Goal: Register for event/course

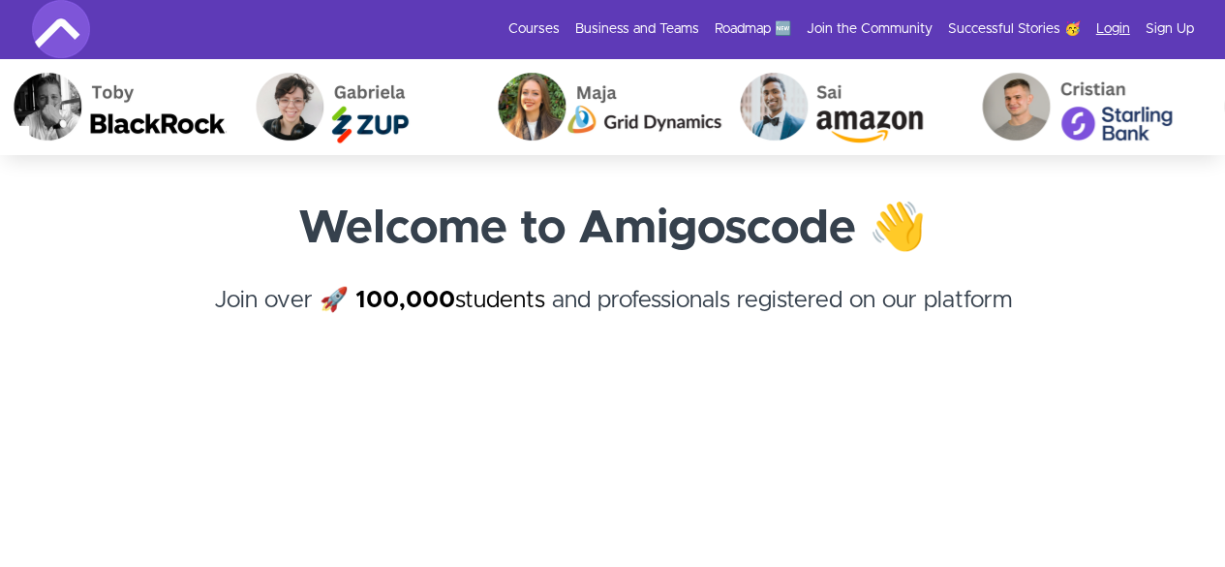
click at [1124, 30] on link "Login" at bounding box center [1113, 28] width 34 height 19
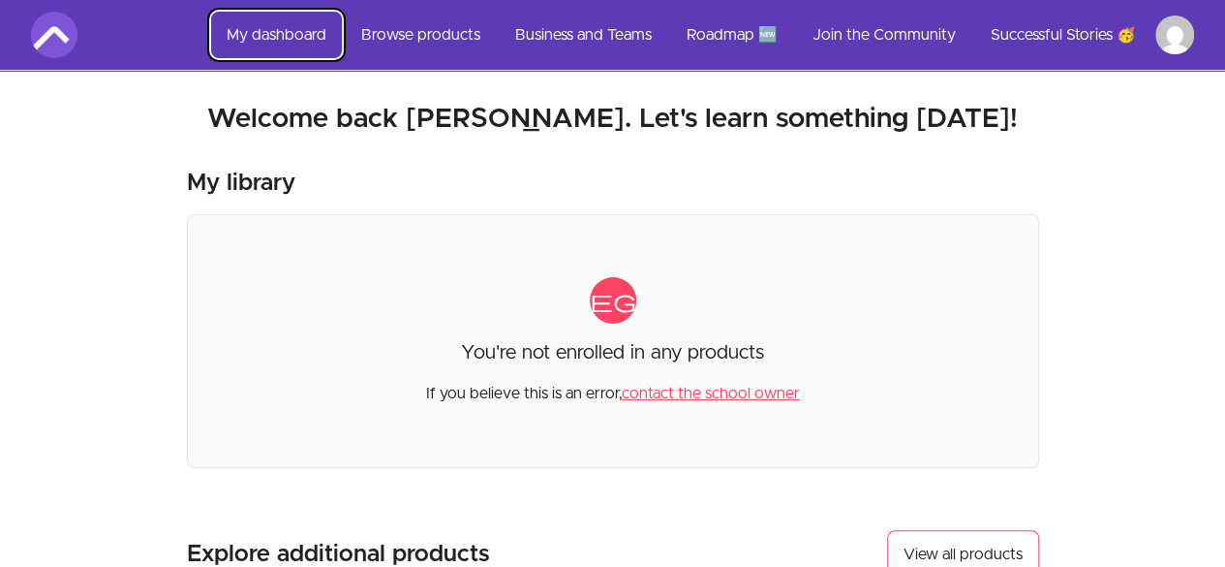
click at [263, 38] on link "My dashboard" at bounding box center [276, 35] width 131 height 46
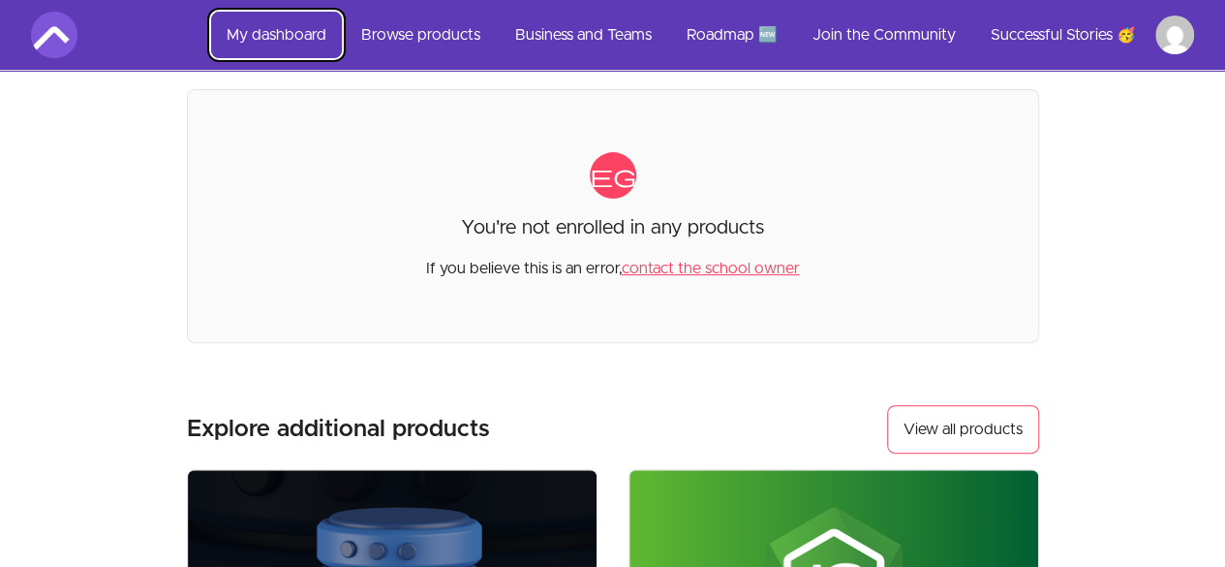
scroll to position [126, 0]
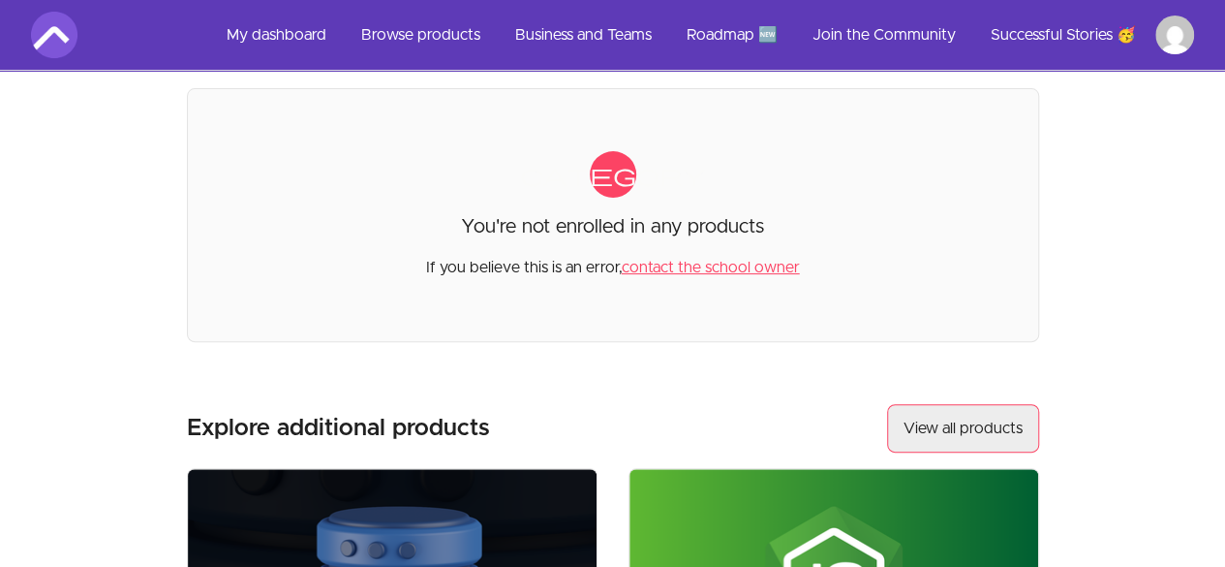
click at [924, 425] on link "View all products" at bounding box center [963, 428] width 152 height 48
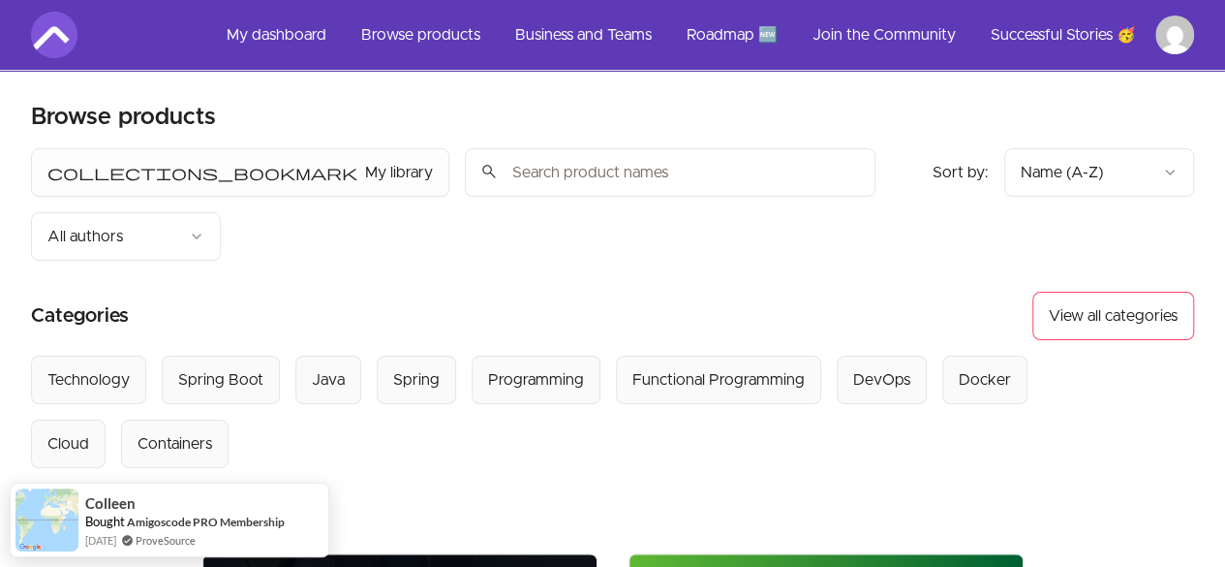
click at [465, 172] on input "search" at bounding box center [670, 172] width 411 height 48
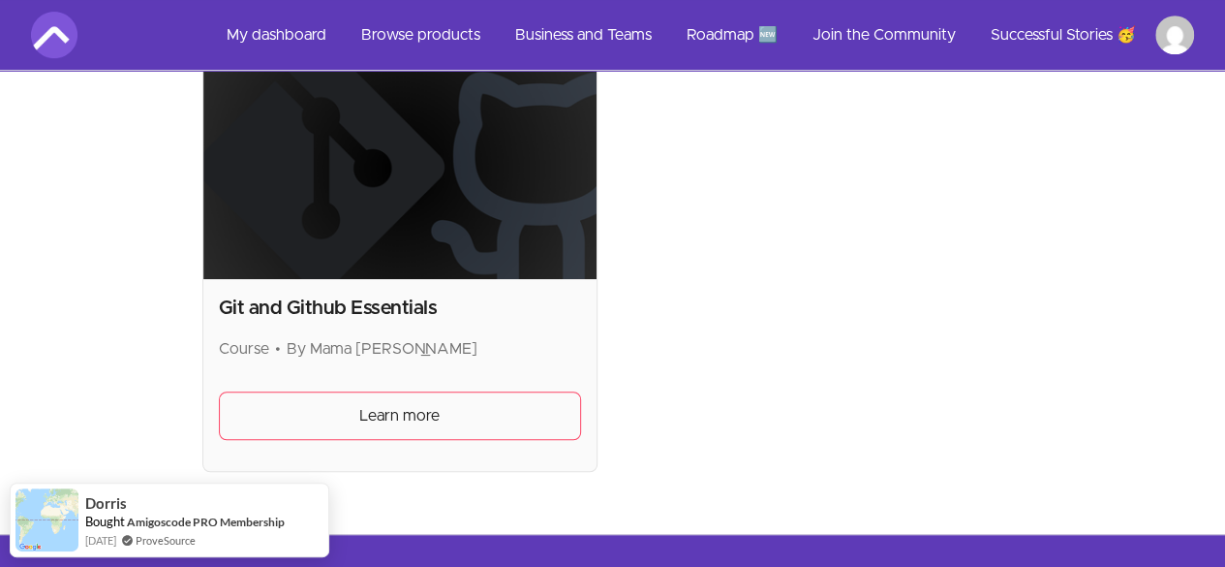
scroll to position [497, 0]
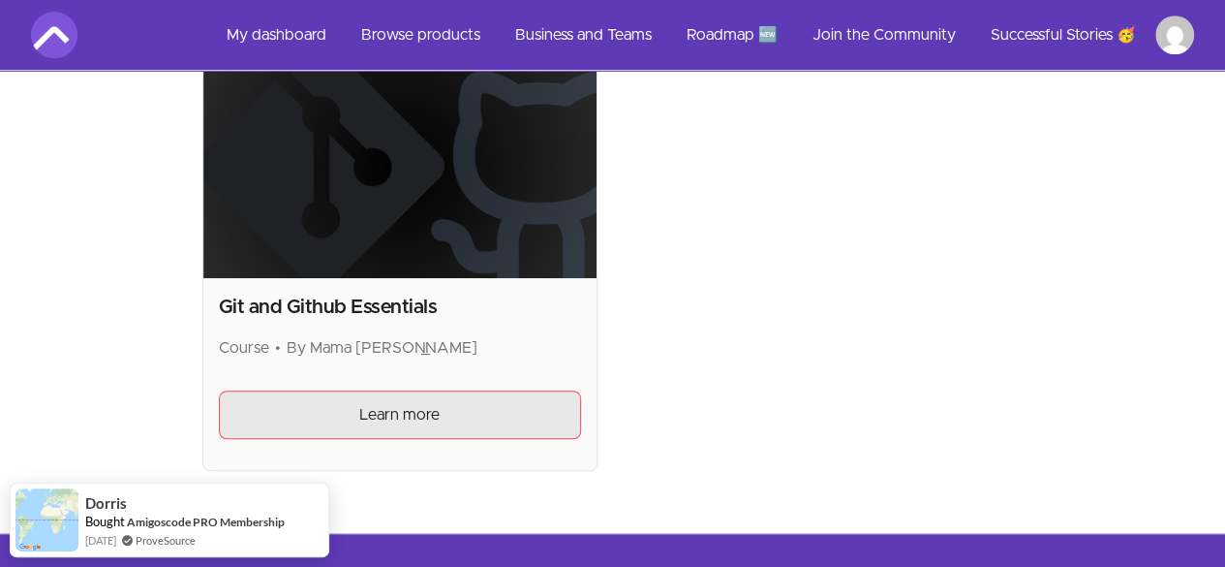
type input "git"
click at [219, 390] on link "Learn more" at bounding box center [400, 414] width 362 height 48
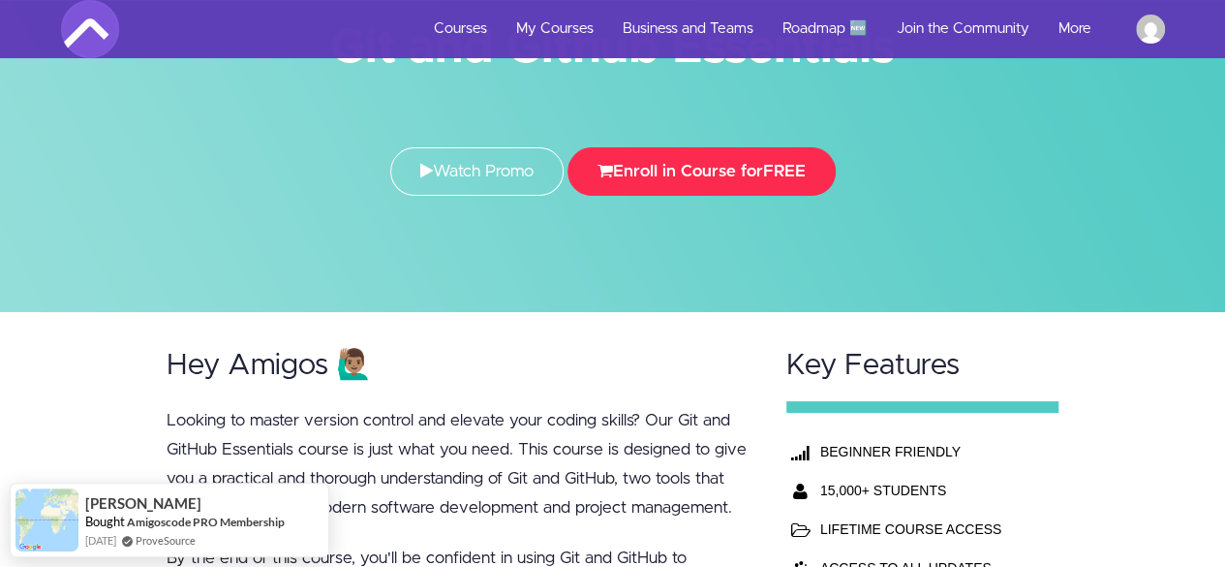
click at [664, 165] on button "Enroll in Course for FREE" at bounding box center [702, 171] width 268 height 48
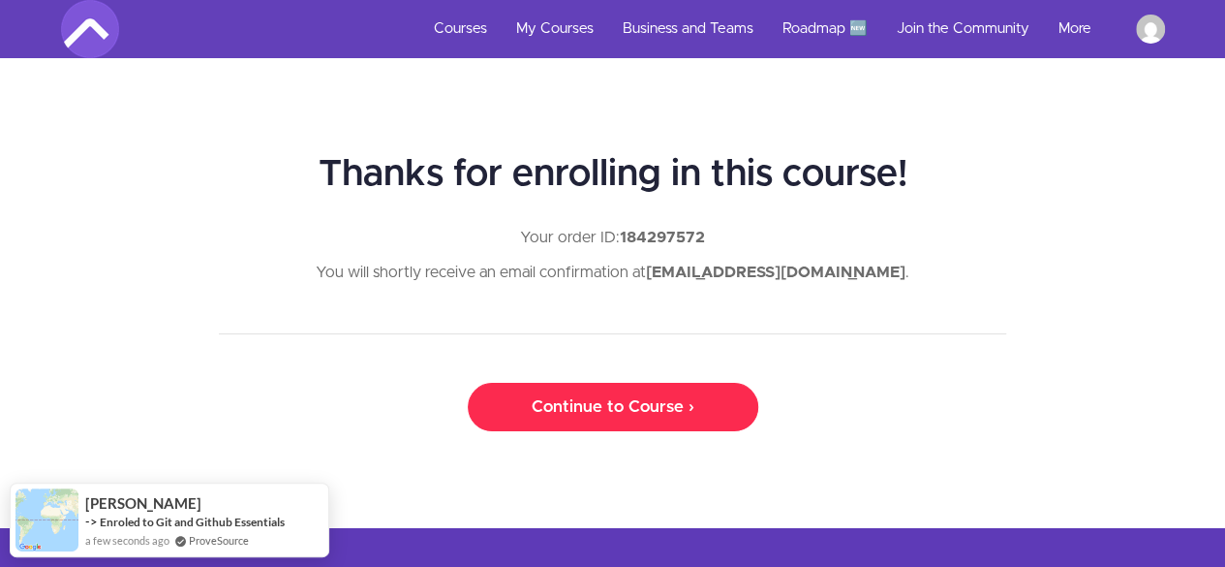
click at [600, 407] on link "Continue to Course ›" at bounding box center [613, 407] width 291 height 48
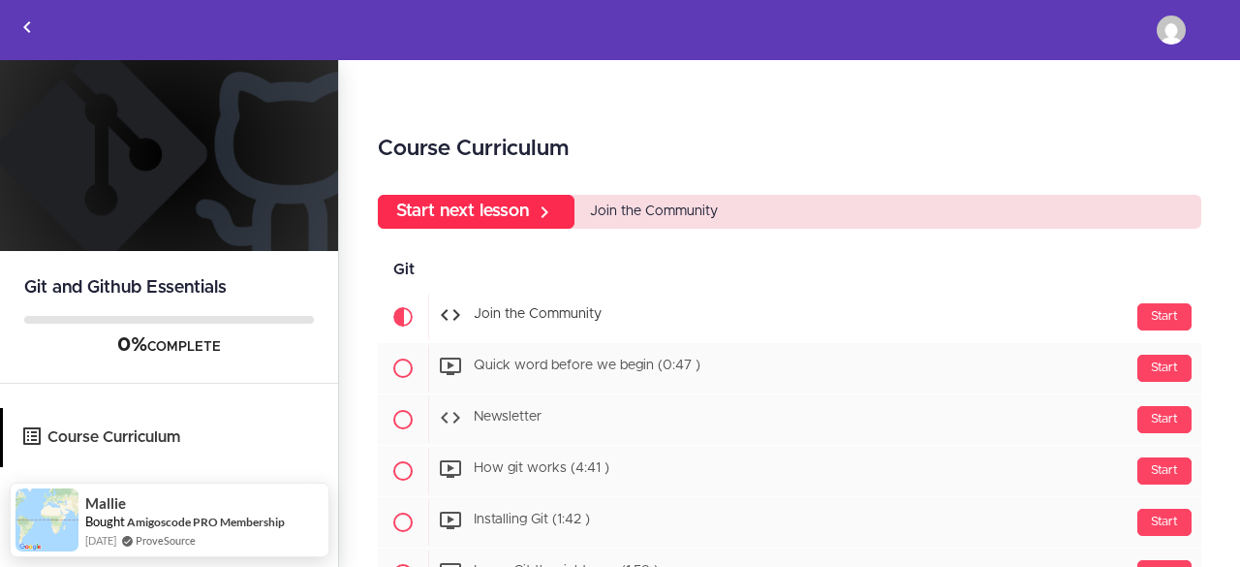
click at [540, 210] on icon at bounding box center [544, 211] width 23 height 23
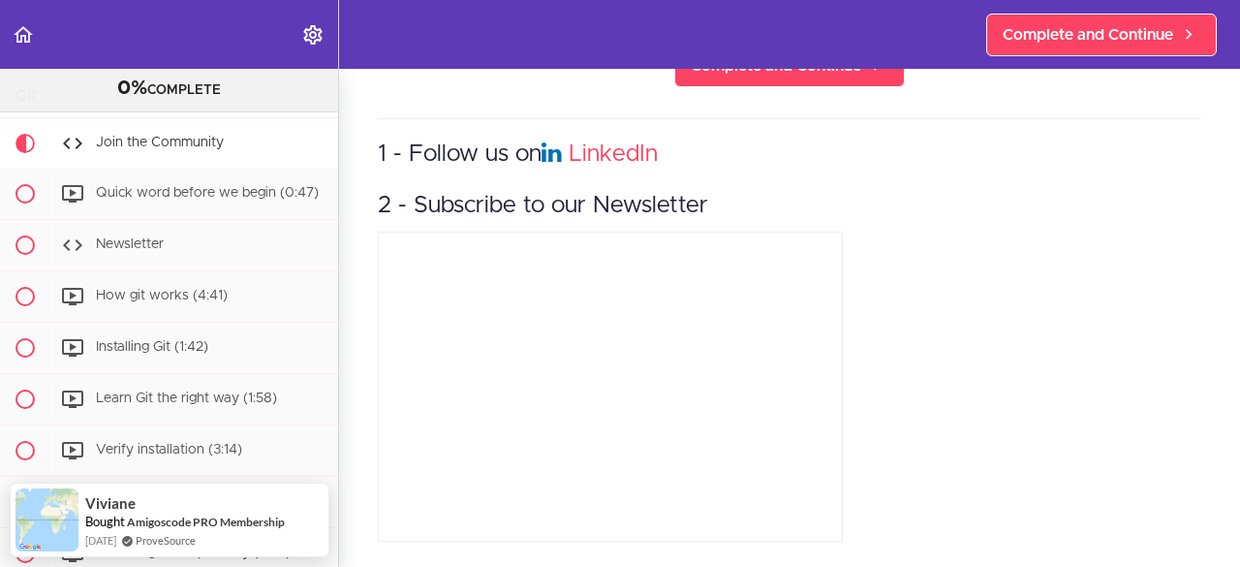
scroll to position [803, 0]
click at [1009, 379] on div "1 - Follow us on LinkedIn 2 - Subscribe to our Newsletter" at bounding box center [789, 332] width 823 height 429
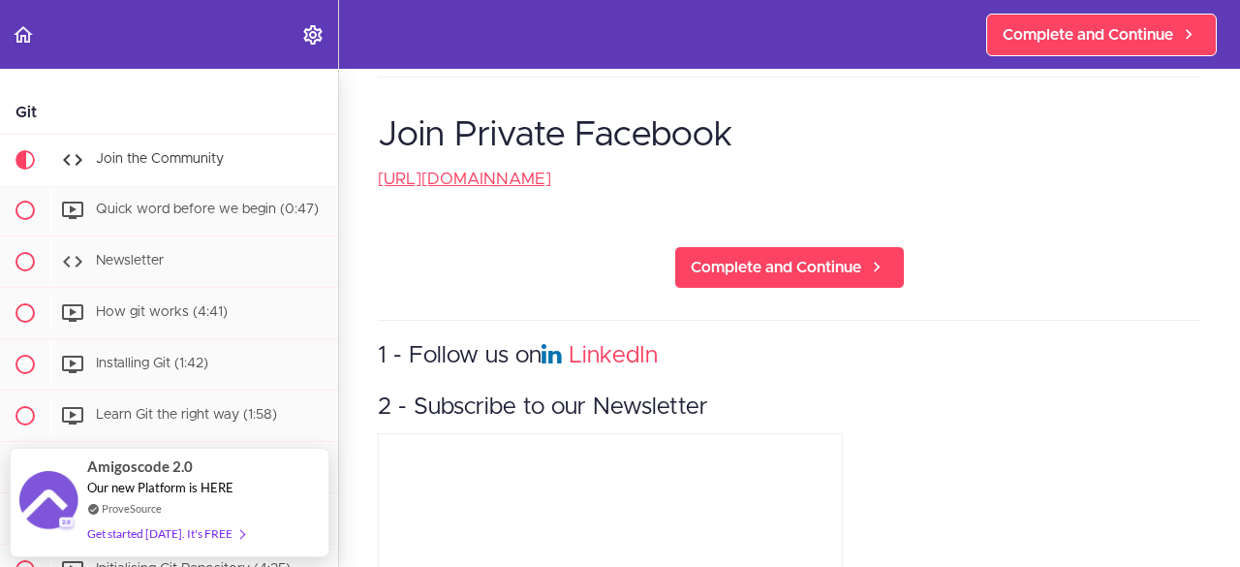
scroll to position [0, 0]
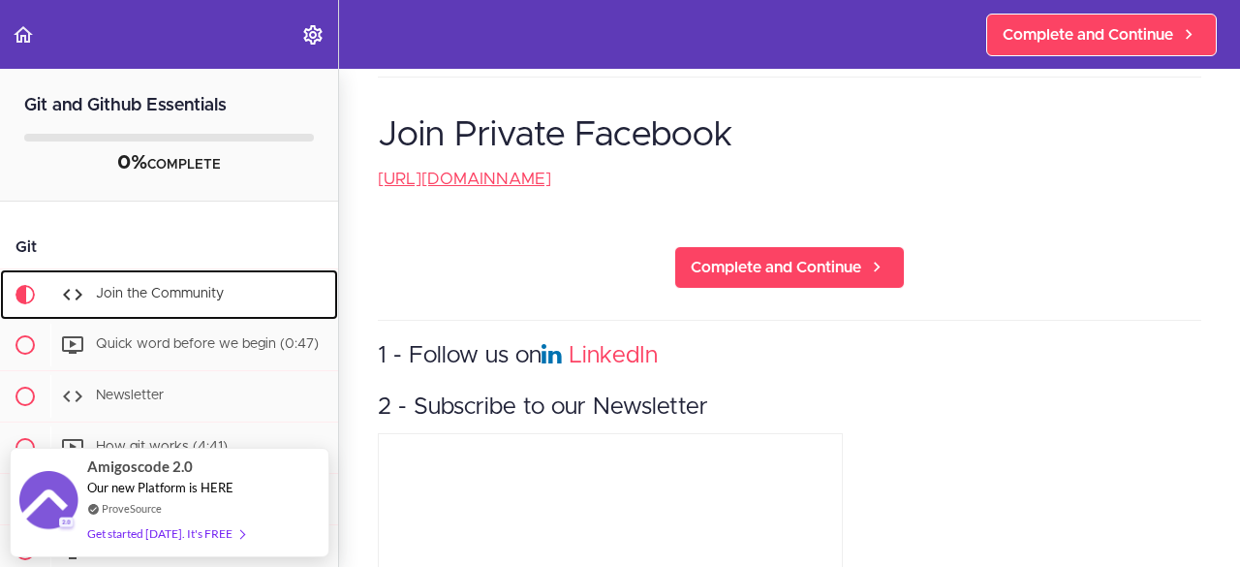
click at [155, 292] on span "Join the Community" at bounding box center [160, 294] width 128 height 14
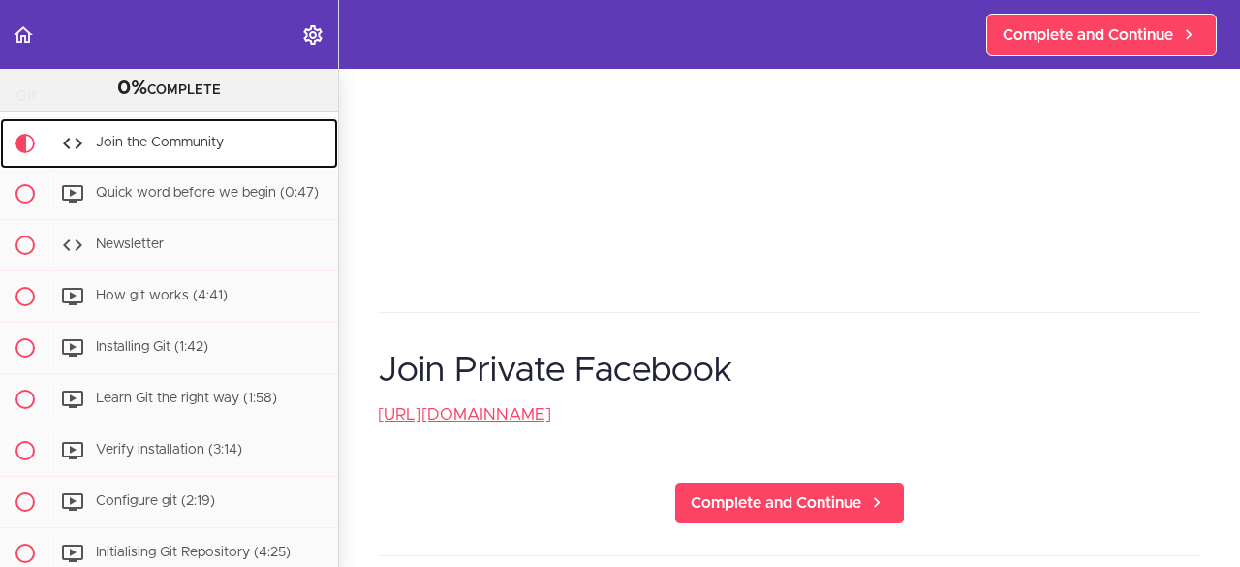
scroll to position [354, 0]
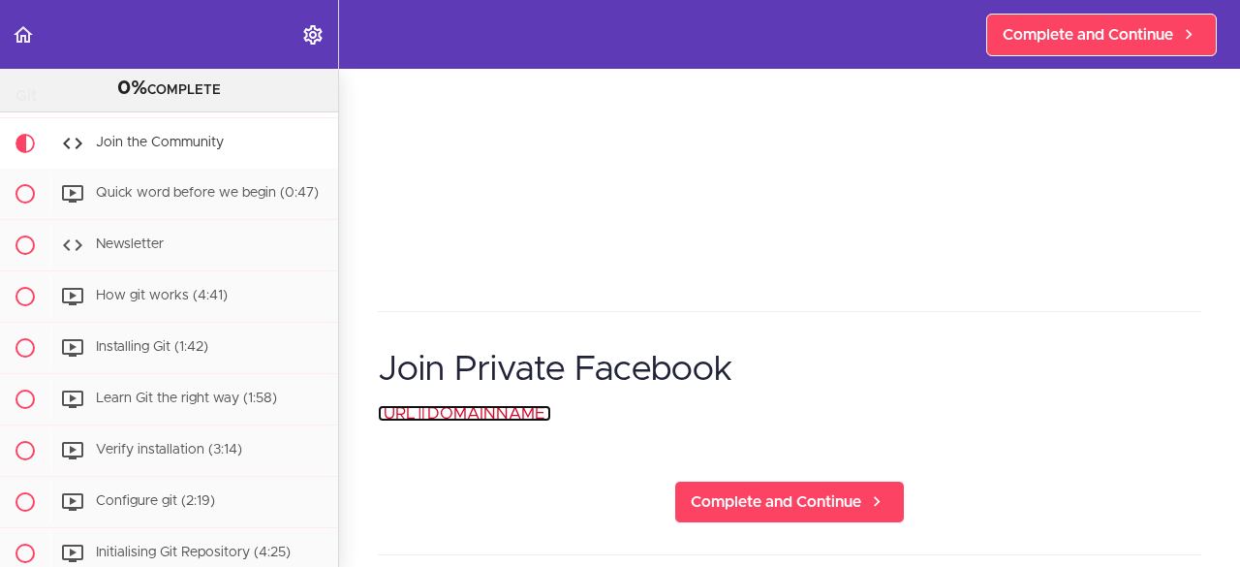
click at [483, 409] on link "https://www.facebook.com/groups/amigoscode" at bounding box center [464, 413] width 173 height 16
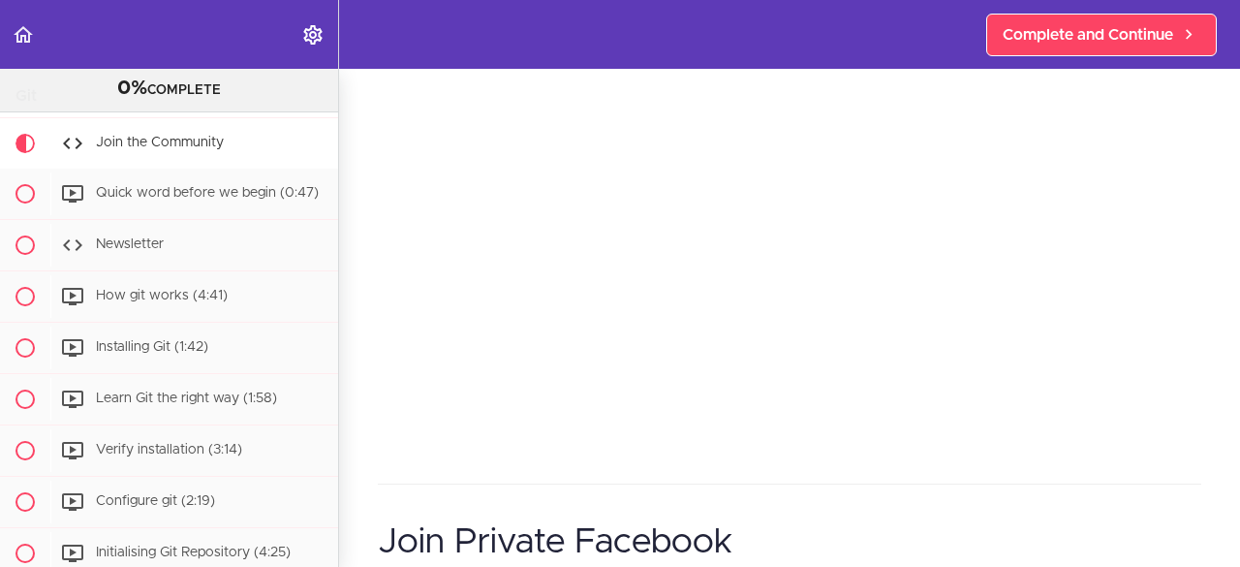
scroll to position [150, 0]
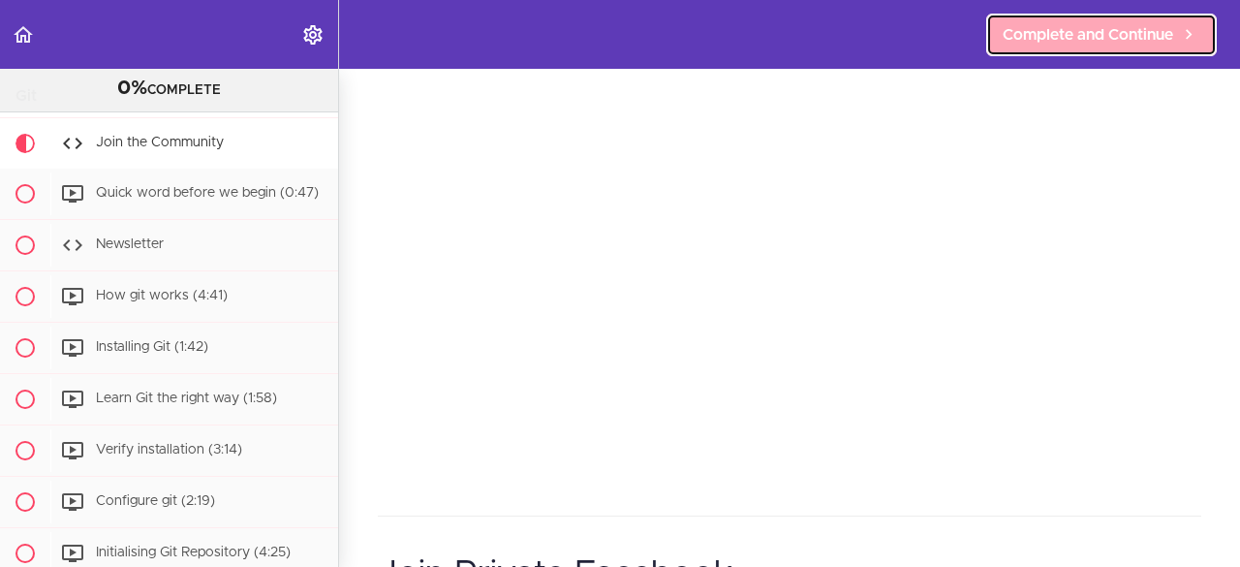
click at [1103, 45] on span "Complete and Continue" at bounding box center [1087, 34] width 170 height 23
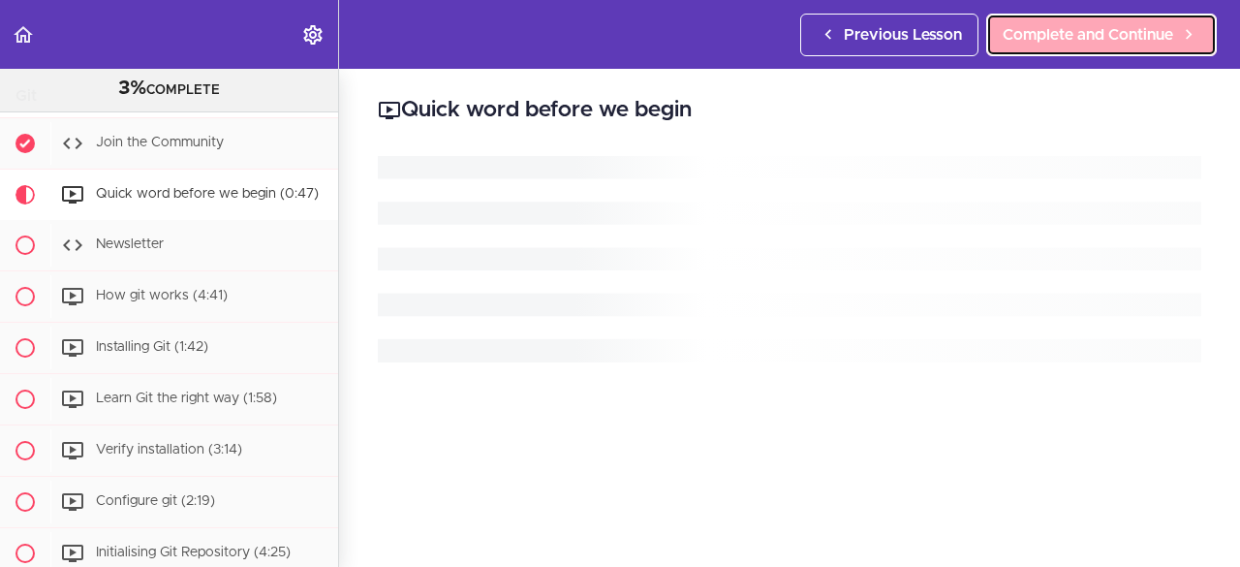
scroll to position [154, 0]
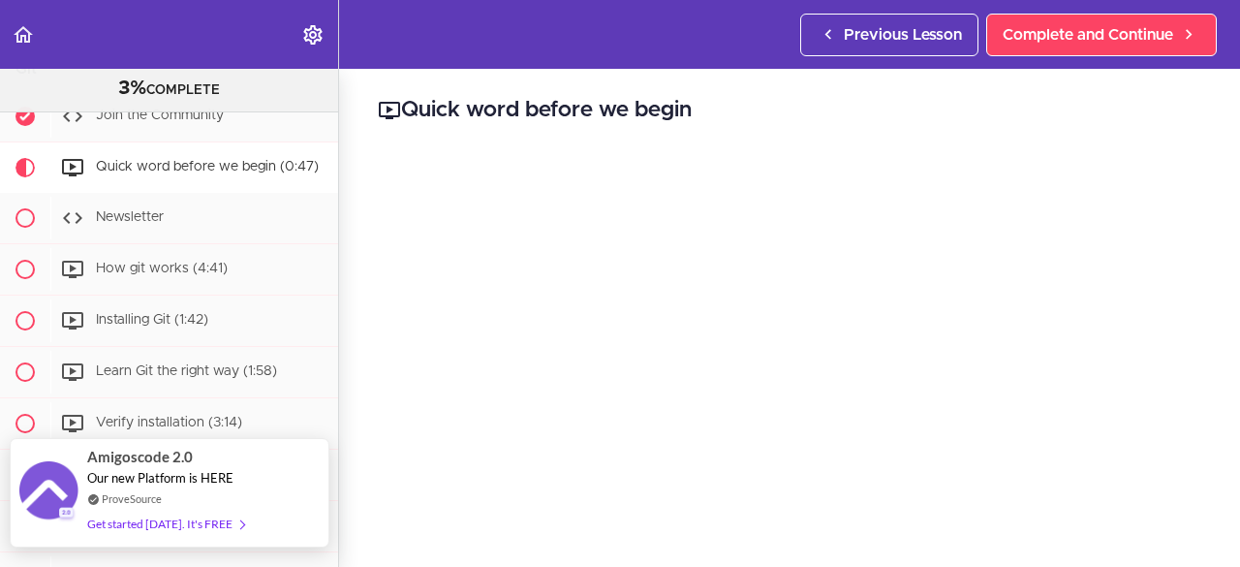
click at [205, 525] on div "Get started [DATE]. It's FREE" at bounding box center [165, 523] width 157 height 22
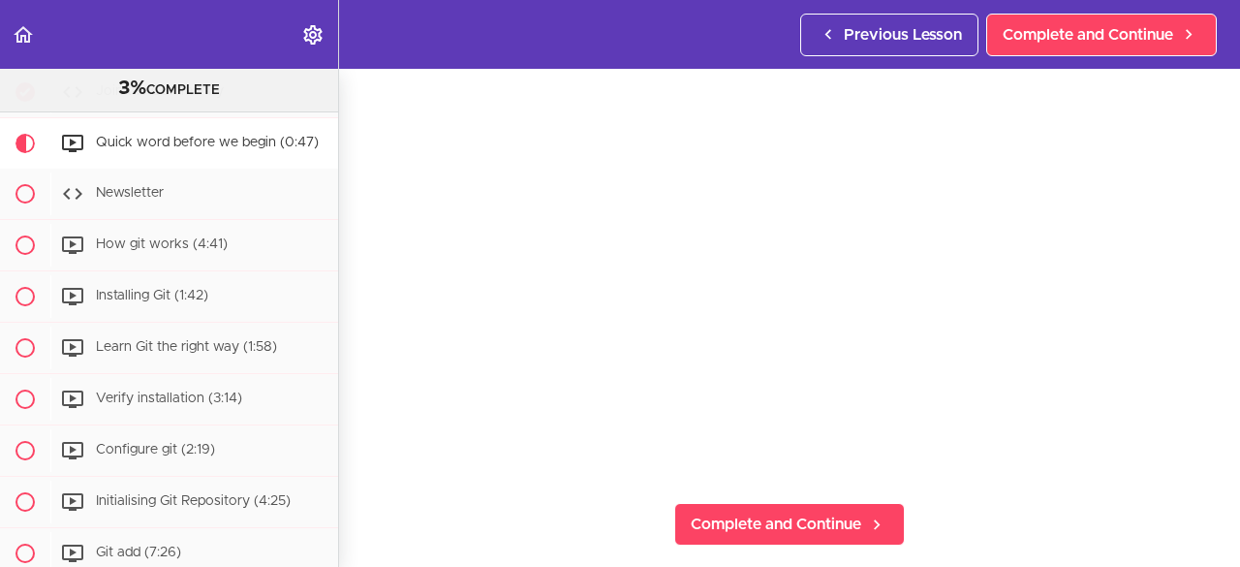
scroll to position [145, 0]
